Goal: Task Accomplishment & Management: Use online tool/utility

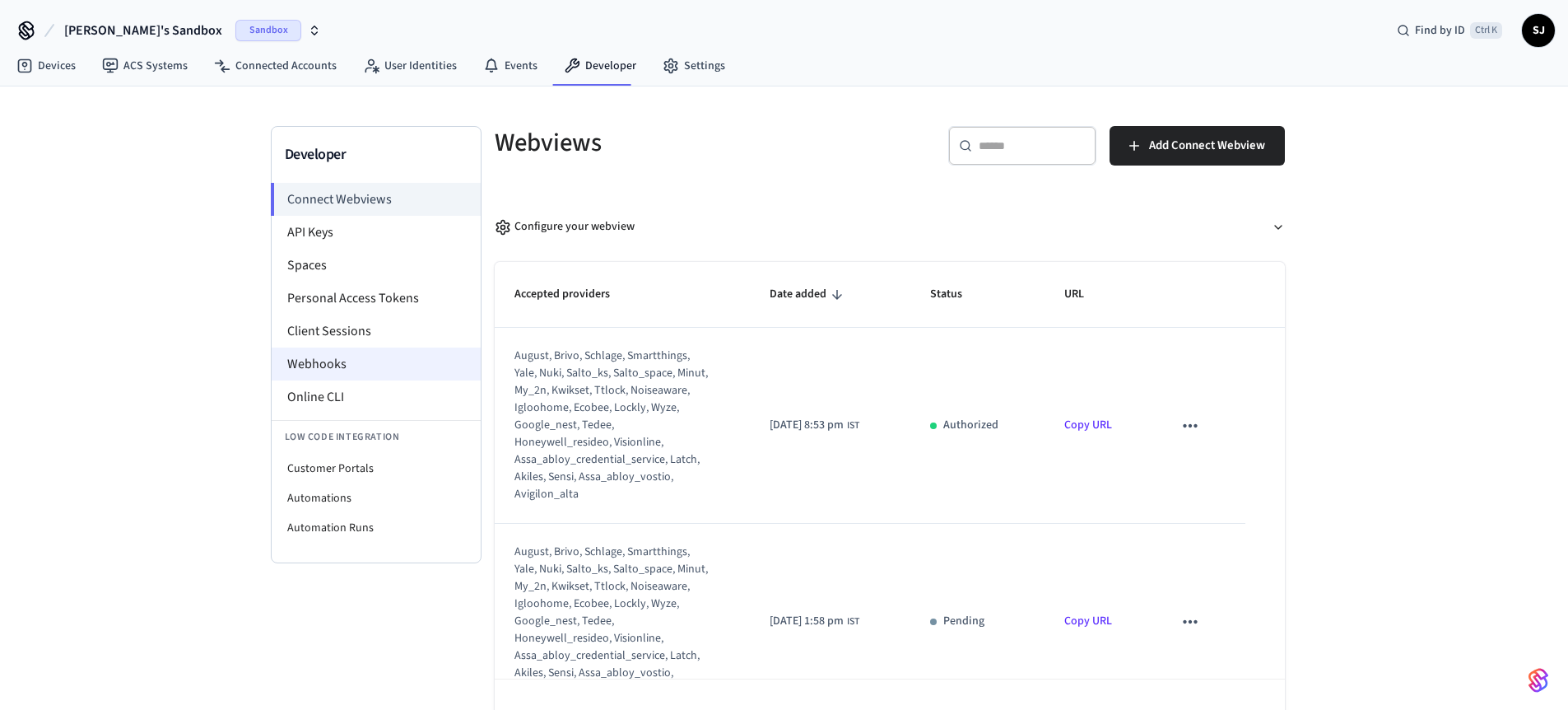
click at [320, 372] on li "Webhooks" at bounding box center [376, 364] width 209 height 32
click at [363, 458] on li "Customer Portals" at bounding box center [376, 468] width 209 height 30
select select "**********"
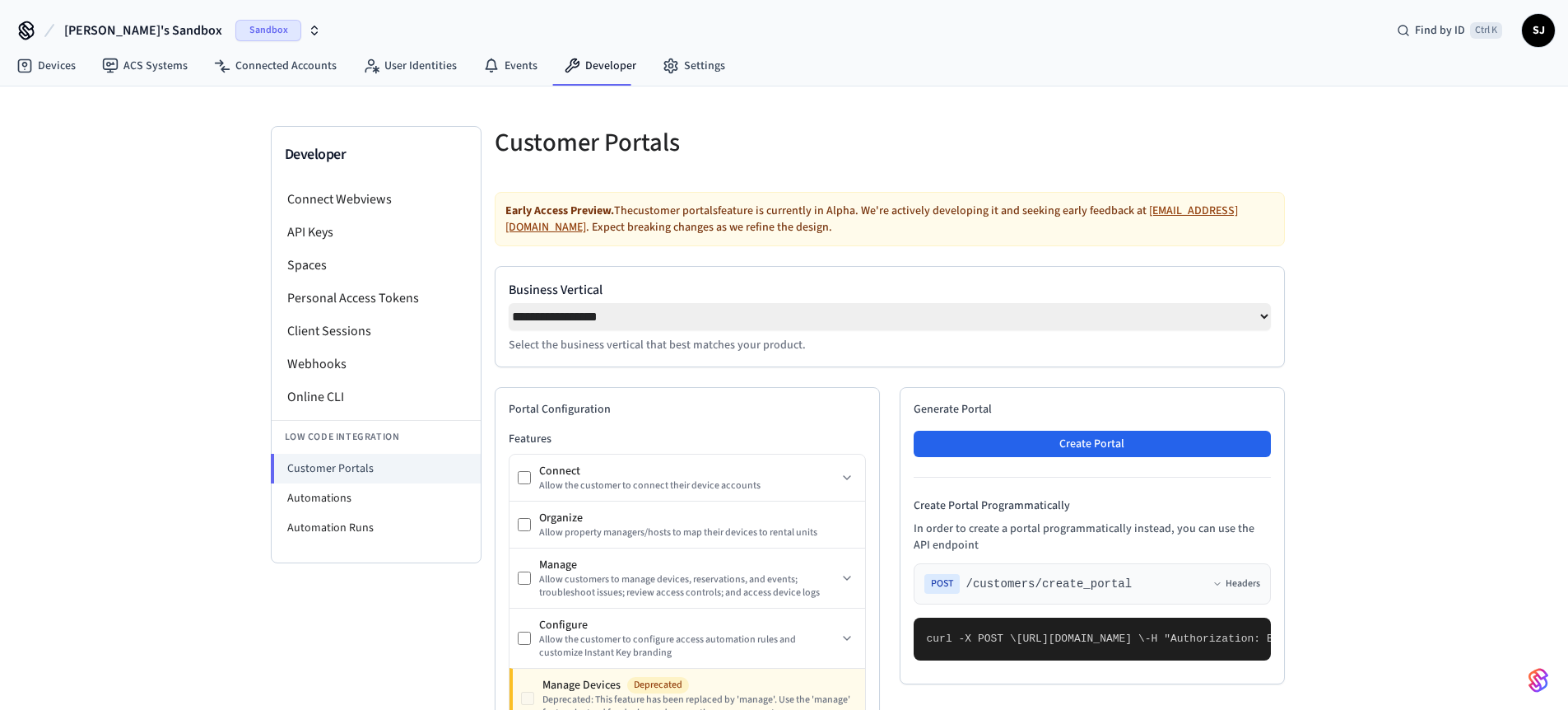
click at [1109, 465] on div "Generate Portal Create Portal Create Portal Programmatically In order to create…" at bounding box center [1092, 535] width 385 height 297
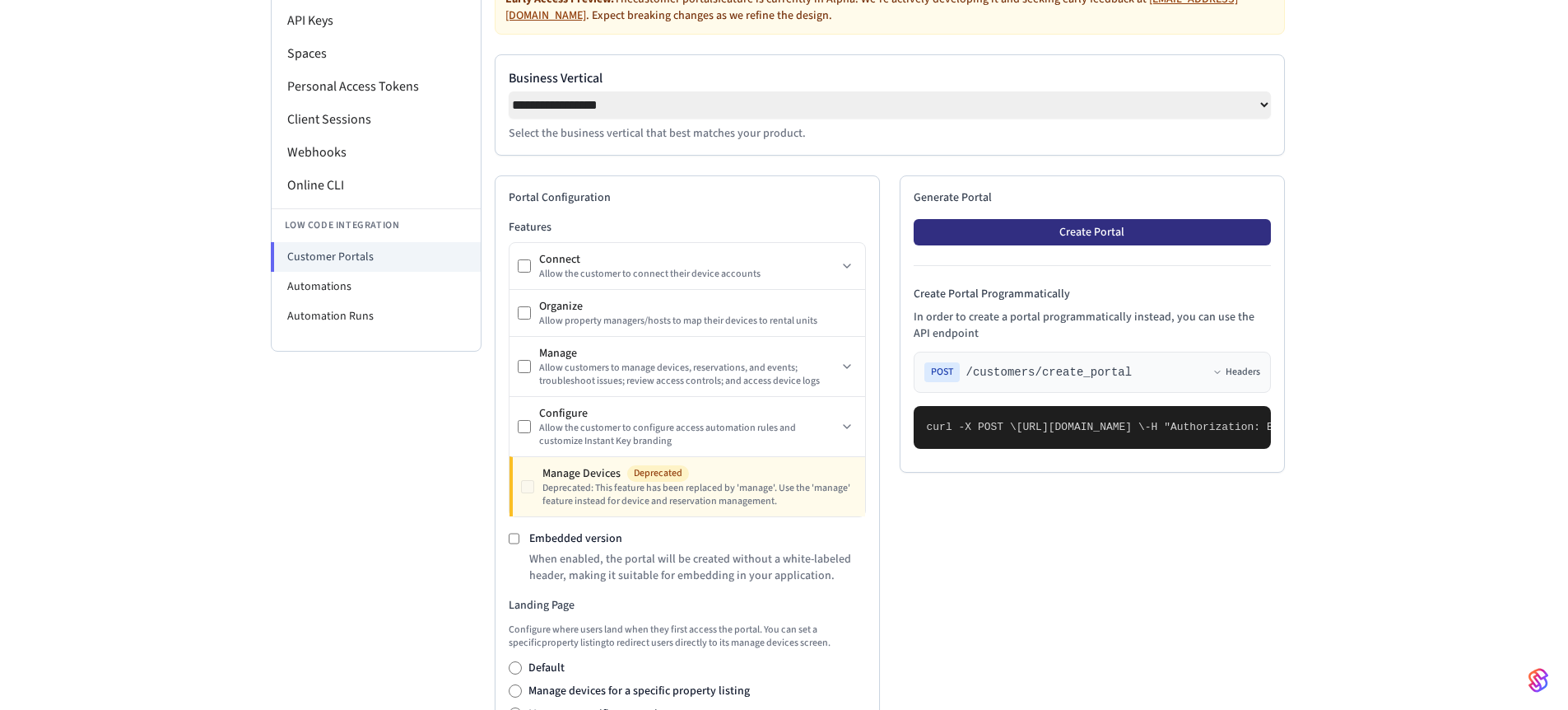
click at [1046, 237] on button "Create Portal" at bounding box center [1093, 232] width 357 height 26
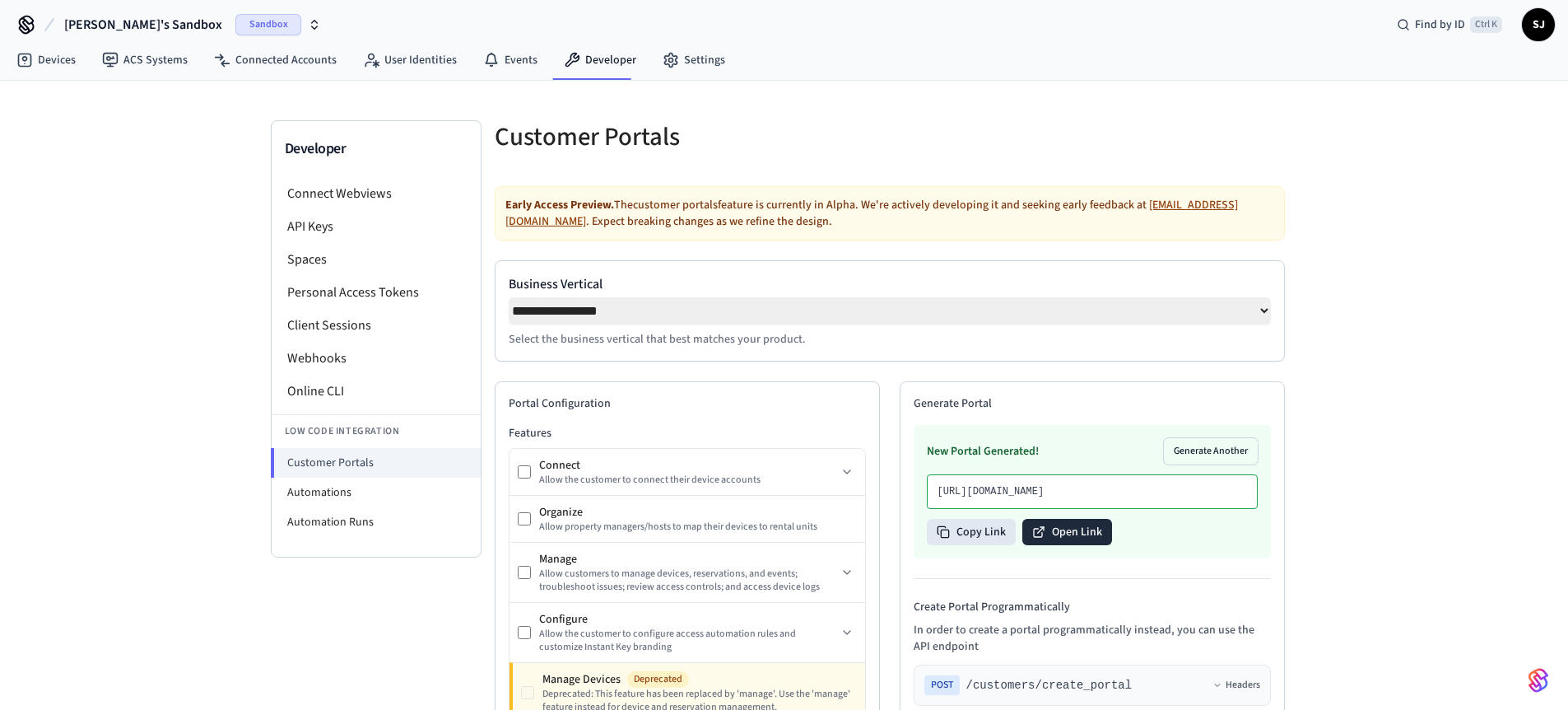
scroll to position [13, 0]
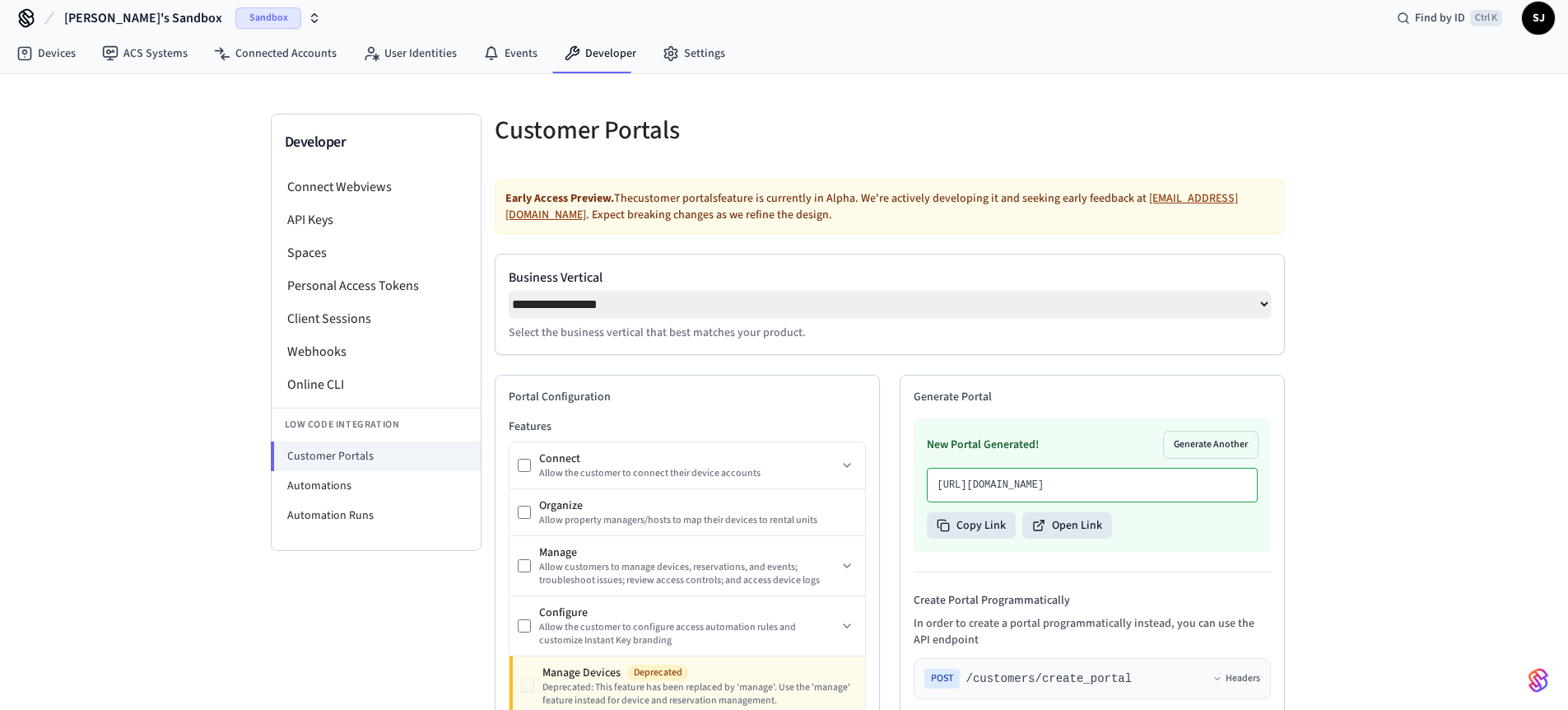
click at [157, 20] on span "[PERSON_NAME]'s Sandbox" at bounding box center [143, 18] width 158 height 20
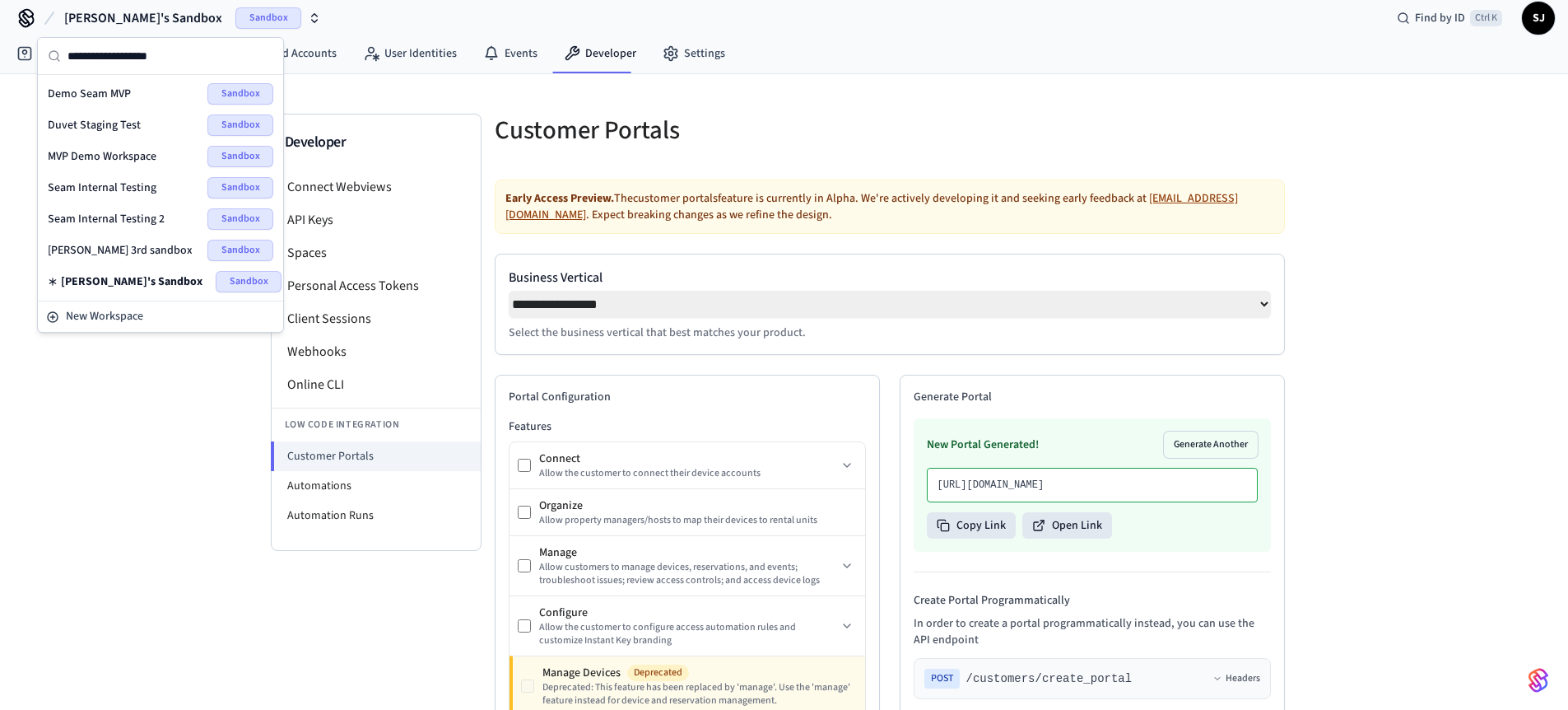
click at [92, 220] on span "Seam Internal Testing 2" at bounding box center [106, 219] width 117 height 16
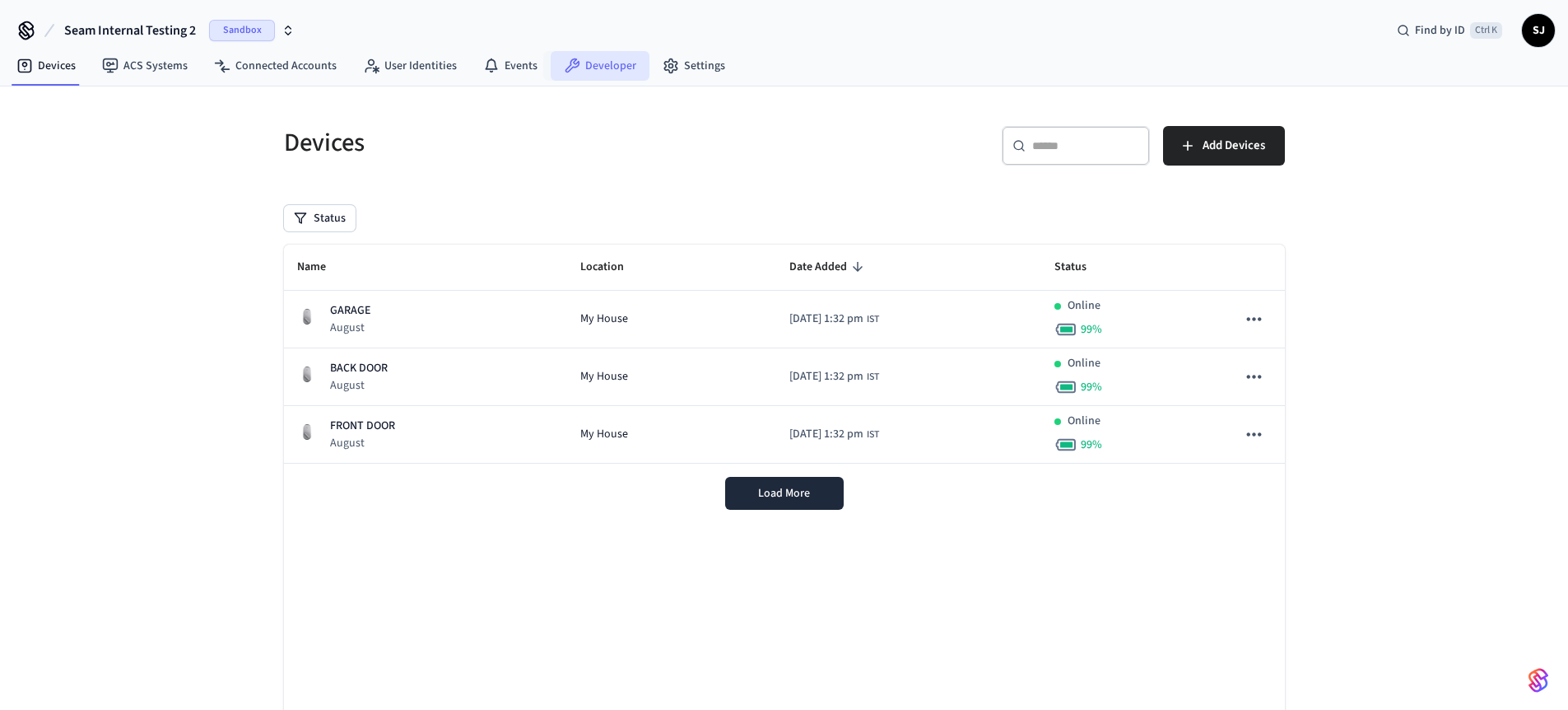
click at [569, 67] on icon at bounding box center [573, 66] width 14 height 14
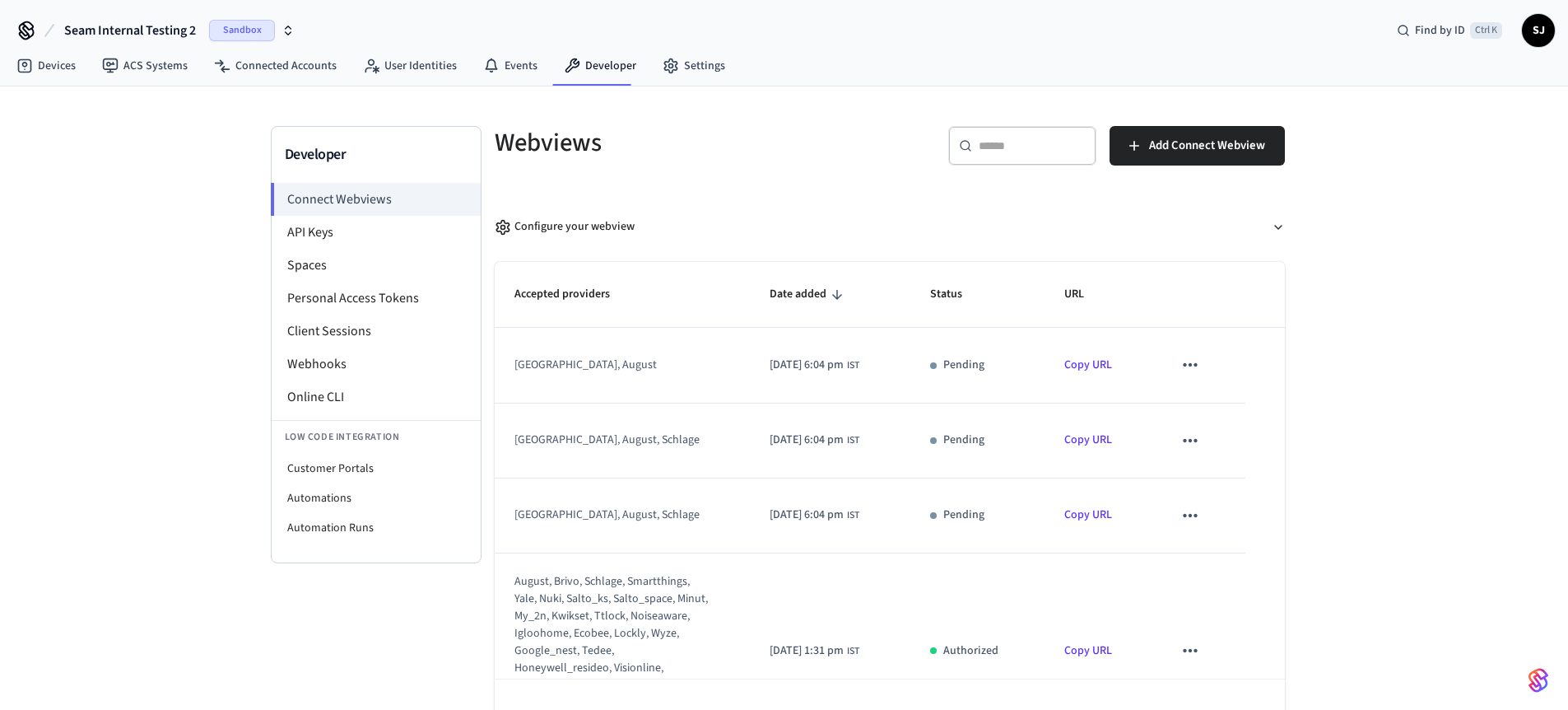
click at [146, 36] on span "Seam Internal Testing 2" at bounding box center [130, 31] width 132 height 20
